Goal: Information Seeking & Learning: Learn about a topic

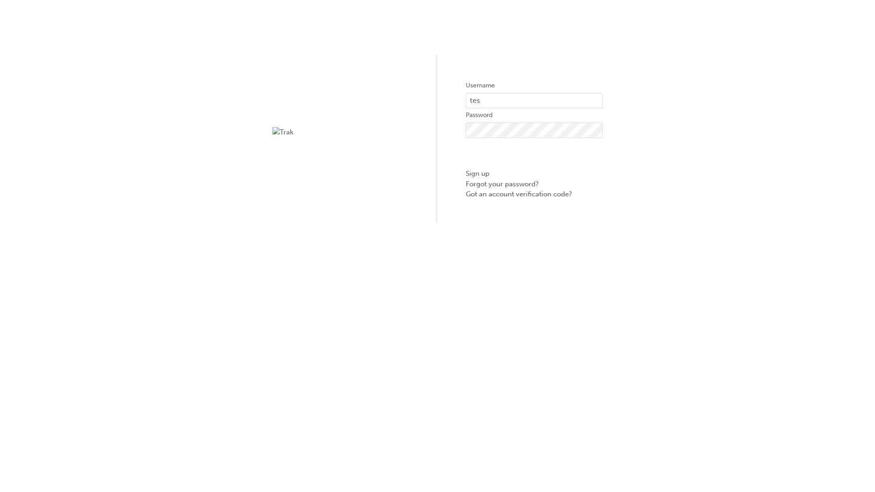
type input "test.e2e.user1"
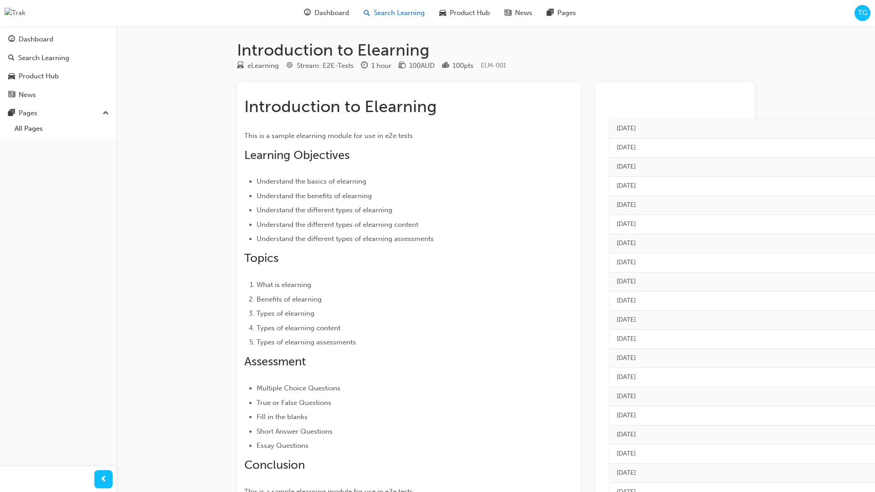
drag, startPoint x: 401, startPoint y: 13, endPoint x: 404, endPoint y: 19, distance: 6.3
click at [401, 13] on span "Search Learning" at bounding box center [399, 13] width 51 height 10
